Goal: Task Accomplishment & Management: Use online tool/utility

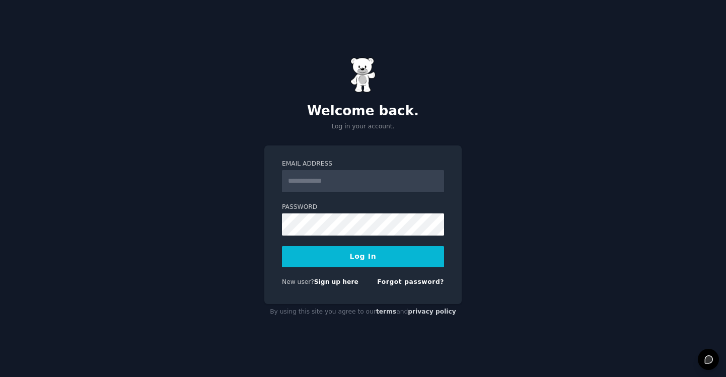
click at [309, 184] on input "Email Address" at bounding box center [363, 181] width 162 height 22
type input "**********"
click at [384, 255] on button "Log In" at bounding box center [363, 256] width 162 height 21
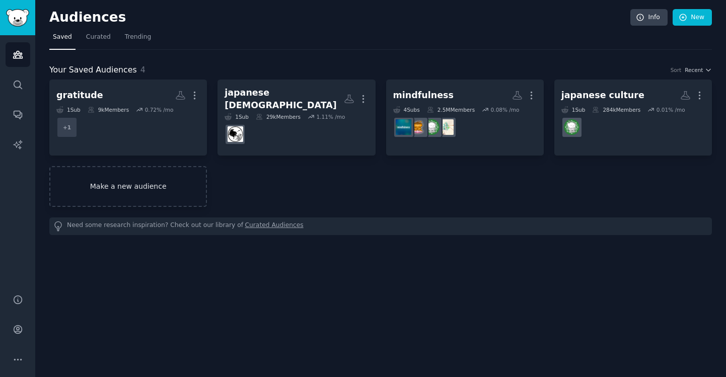
click at [95, 170] on link "Make a new audience" at bounding box center [128, 186] width 158 height 41
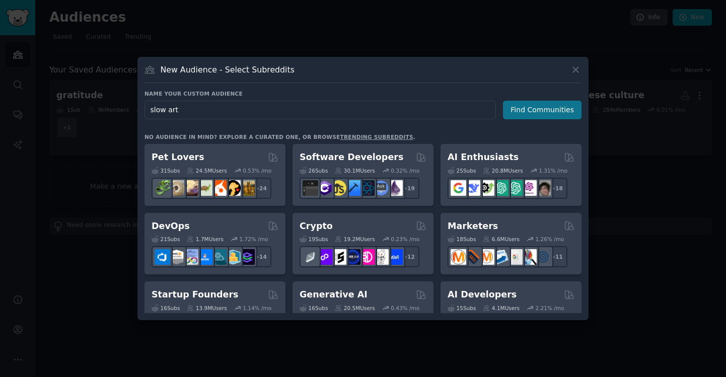
type input "slow art"
click at [531, 110] on button "Find Communities" at bounding box center [542, 110] width 79 height 19
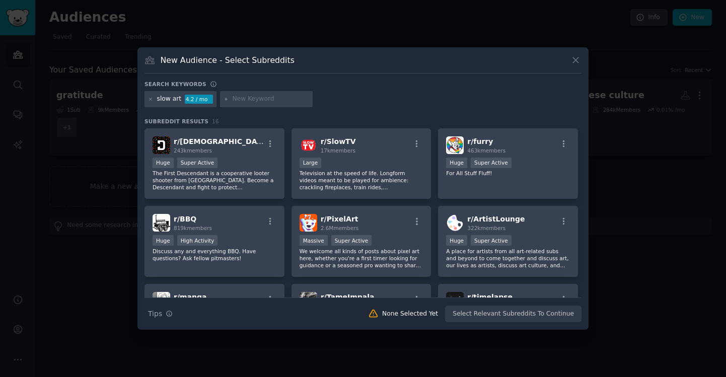
click at [90, 138] on div at bounding box center [363, 188] width 726 height 377
